Goal: Find specific page/section: Find specific page/section

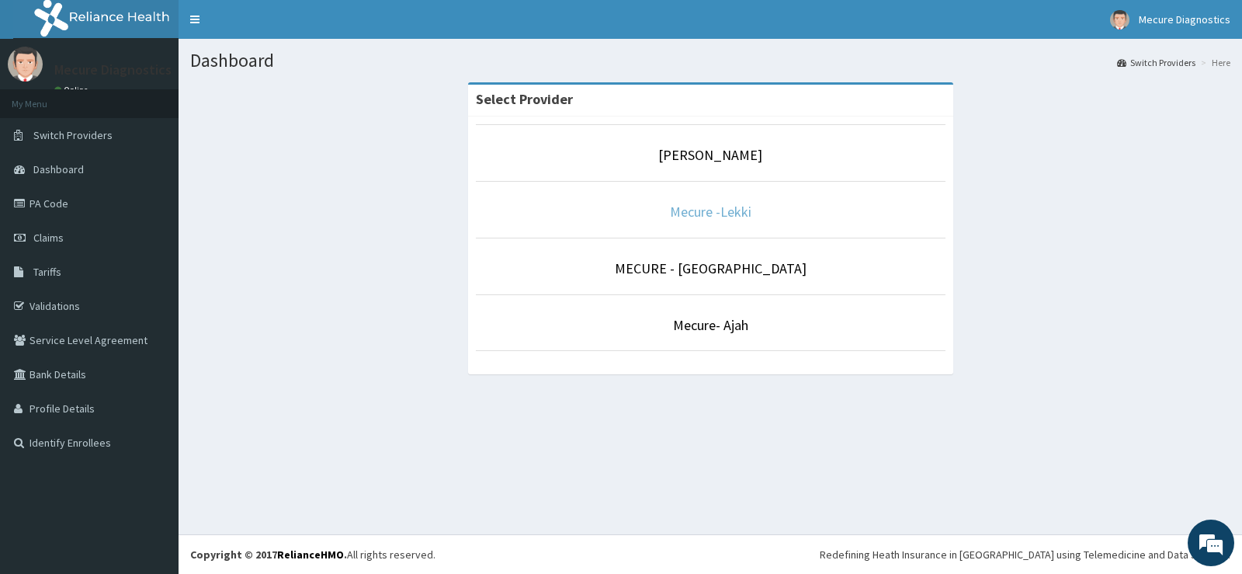
click at [707, 207] on link "Mecure -Lekki" at bounding box center [711, 212] width 82 height 18
click at [718, 160] on link "[PERSON_NAME]" at bounding box center [710, 155] width 104 height 18
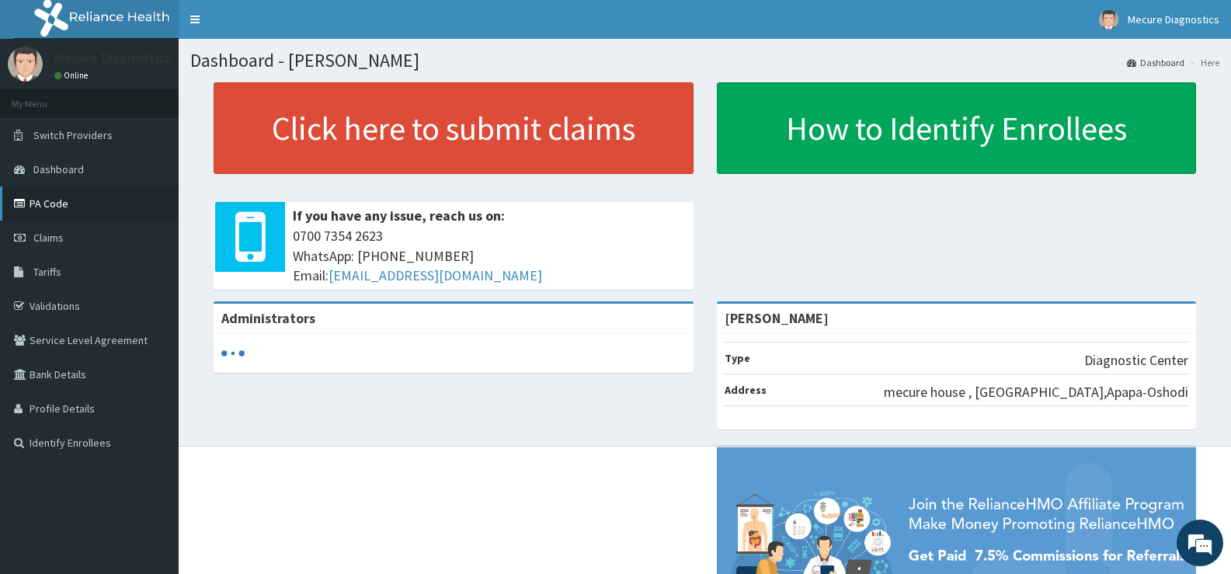
click at [61, 202] on link "PA Code" at bounding box center [89, 203] width 179 height 34
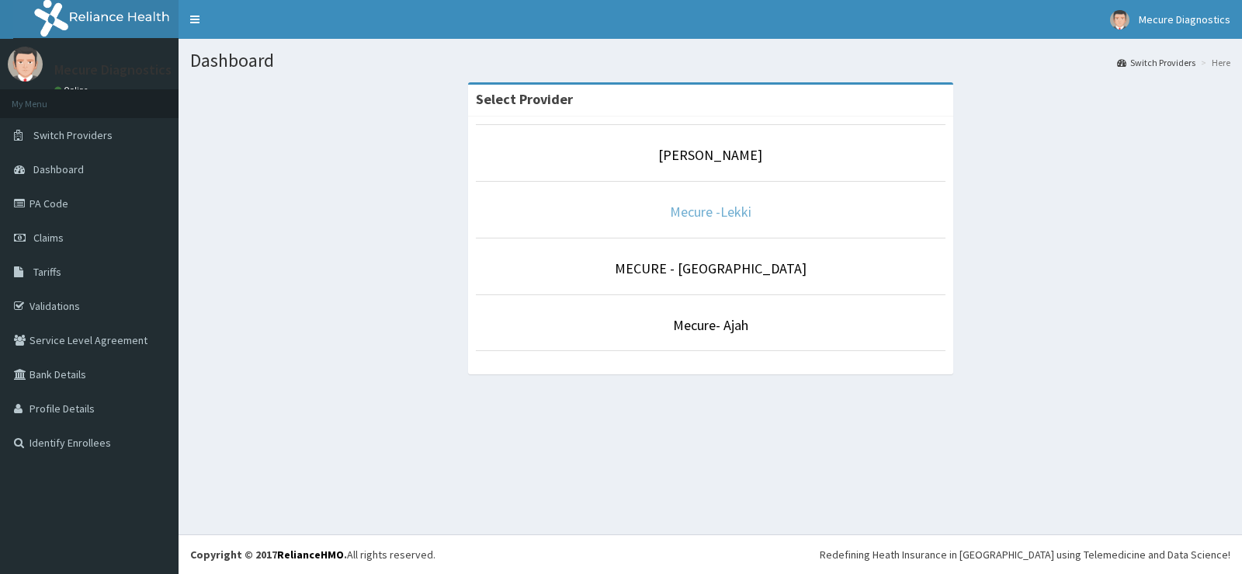
click at [694, 216] on link "Mecure -Lekki" at bounding box center [711, 212] width 82 height 18
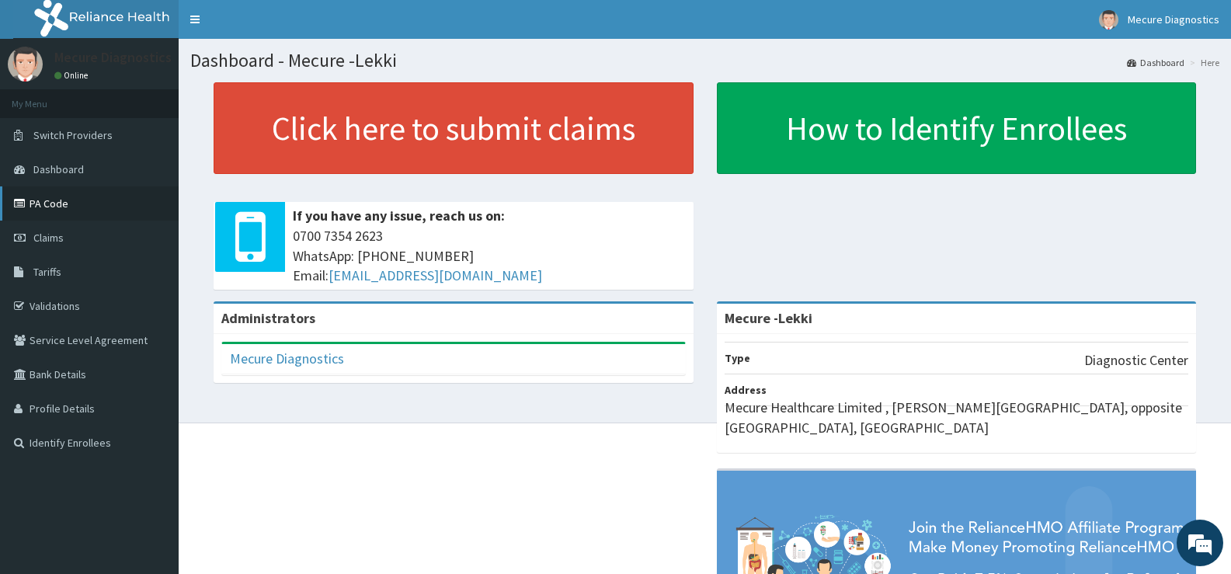
click at [65, 203] on link "PA Code" at bounding box center [89, 203] width 179 height 34
